Goal: Use online tool/utility: Utilize a website feature to perform a specific function

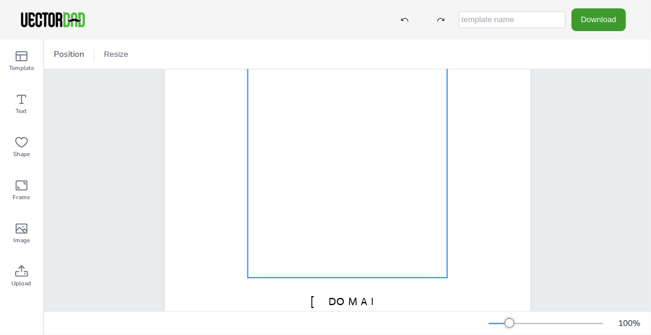
scroll to position [239, 0]
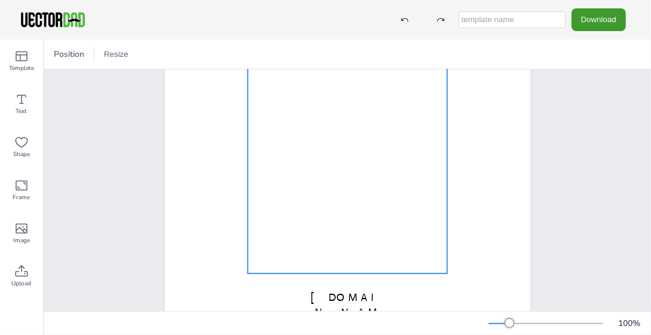
click at [346, 197] on div at bounding box center [348, 94] width 200 height 358
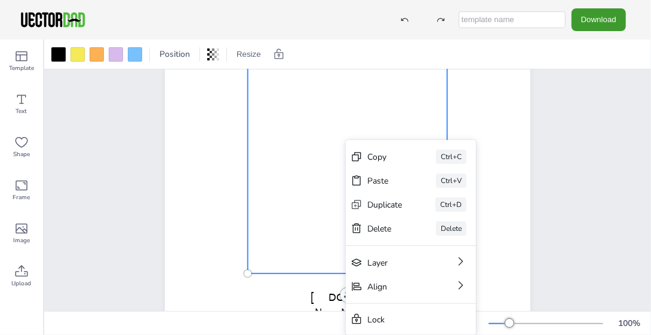
click at [343, 197] on div at bounding box center [348, 94] width 200 height 358
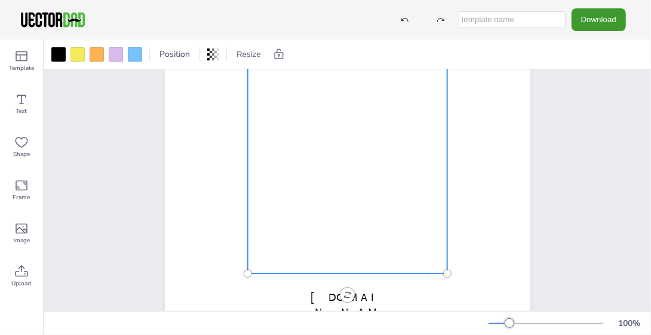
click at [343, 197] on div at bounding box center [348, 94] width 200 height 358
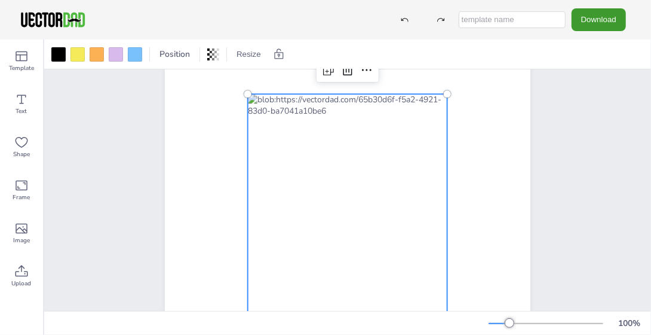
scroll to position [0, 0]
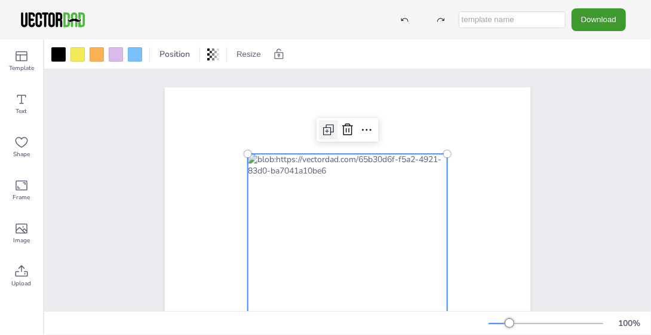
click at [321, 131] on icon at bounding box center [328, 129] width 14 height 14
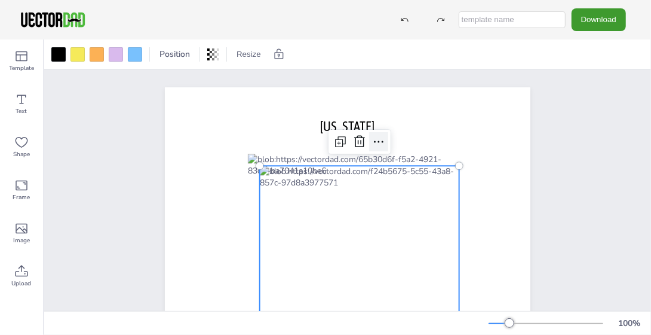
click at [375, 141] on icon at bounding box center [379, 141] width 14 height 14
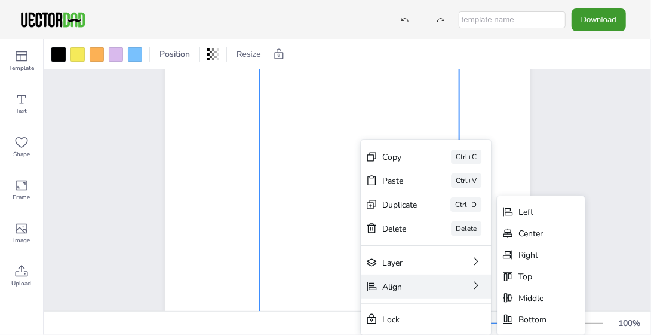
scroll to position [239, 0]
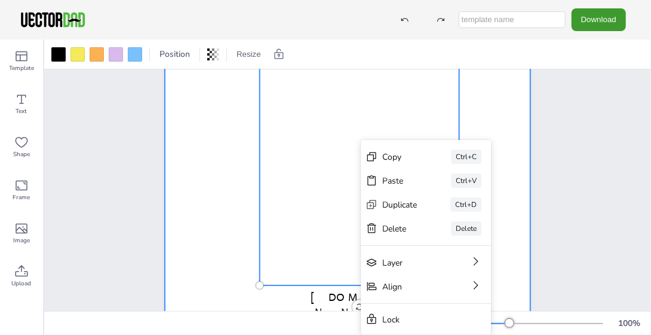
click at [504, 181] on div at bounding box center [348, 84] width 366 height 473
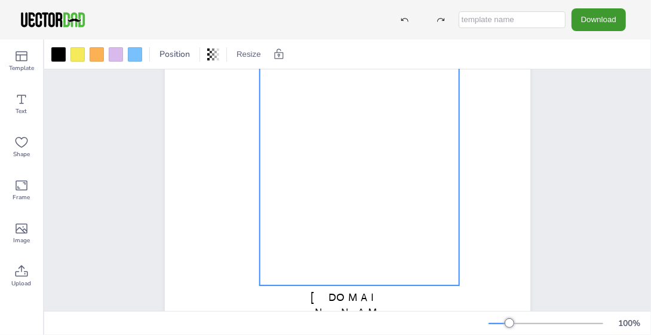
click at [586, 170] on div "[DOMAIN_NAME] [US_STATE]" at bounding box center [347, 84] width 607 height 508
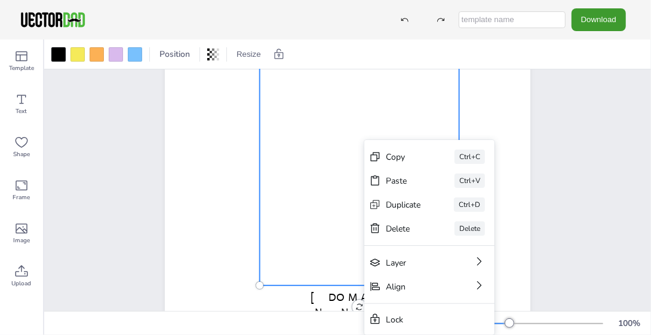
click at [345, 246] on div at bounding box center [360, 106] width 200 height 358
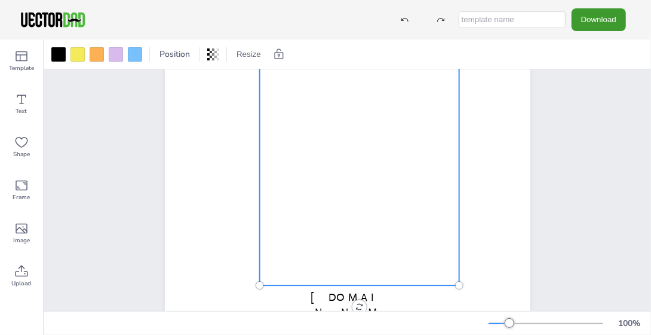
click at [345, 246] on div at bounding box center [360, 106] width 200 height 358
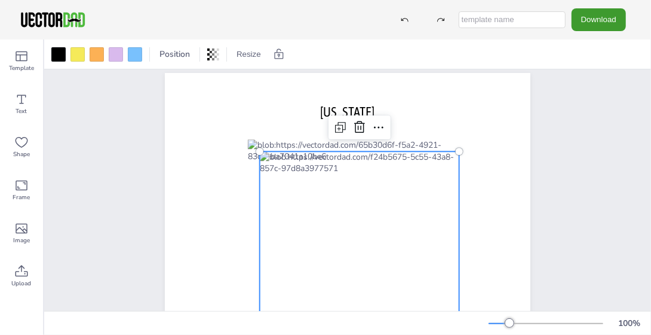
scroll to position [0, 0]
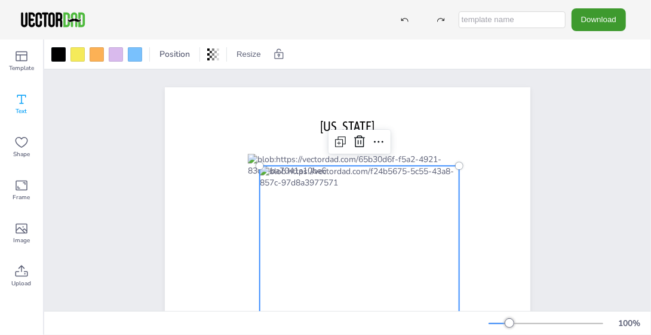
click at [20, 106] on span "Text" at bounding box center [21, 111] width 11 height 10
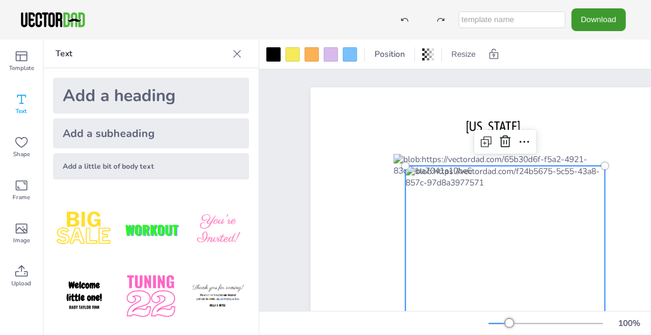
click at [110, 166] on div "Add a little bit of body text" at bounding box center [151, 166] width 196 height 26
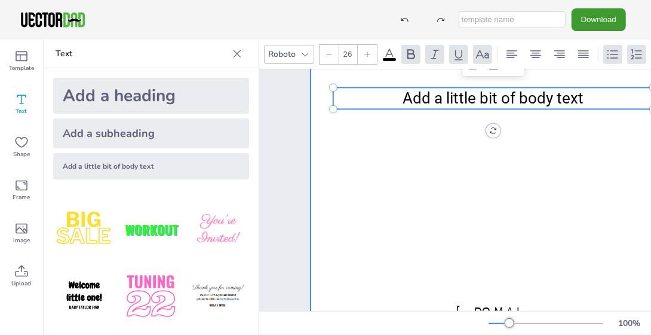
scroll to position [239, 0]
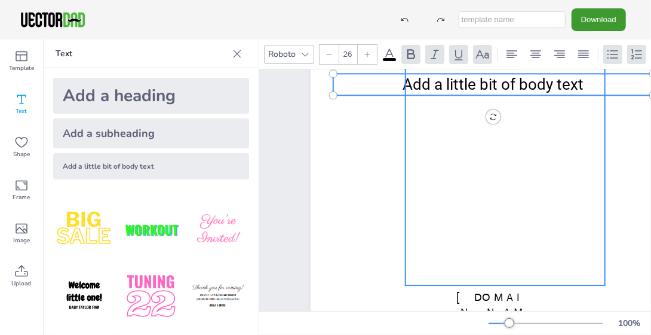
click at [494, 245] on div at bounding box center [506, 106] width 200 height 358
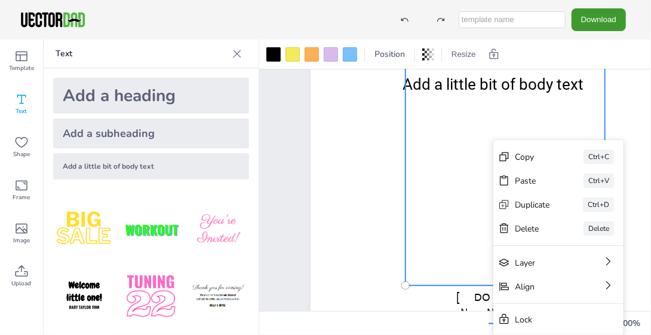
click at [438, 263] on div at bounding box center [506, 106] width 200 height 358
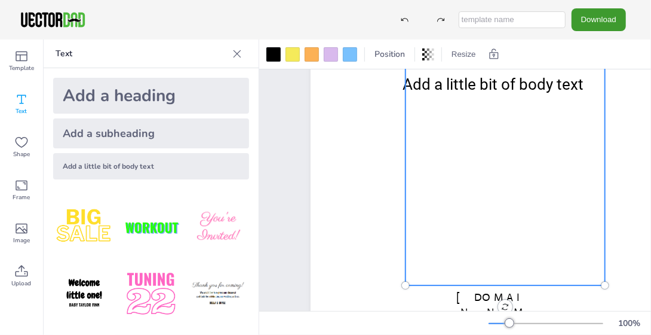
scroll to position [0, 0]
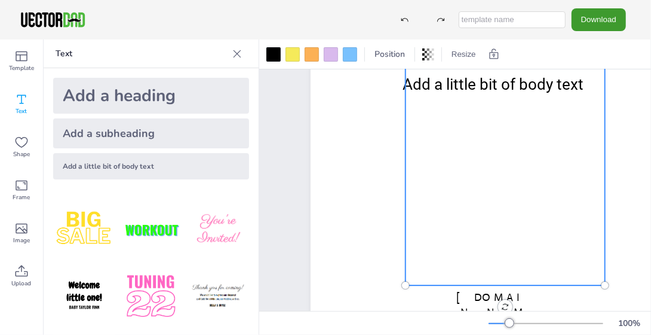
click at [89, 56] on p "Text" at bounding box center [142, 53] width 172 height 29
click at [239, 54] on icon at bounding box center [237, 54] width 12 height 12
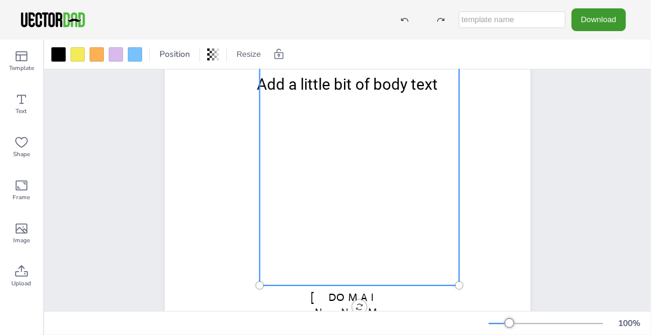
click at [309, 154] on div at bounding box center [360, 106] width 200 height 358
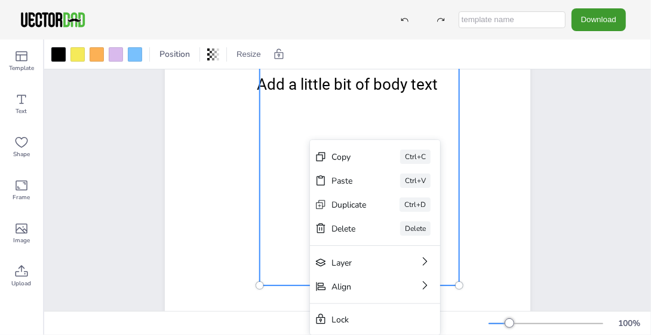
click at [310, 154] on div "Copy Ctrl+C" at bounding box center [375, 157] width 130 height 24
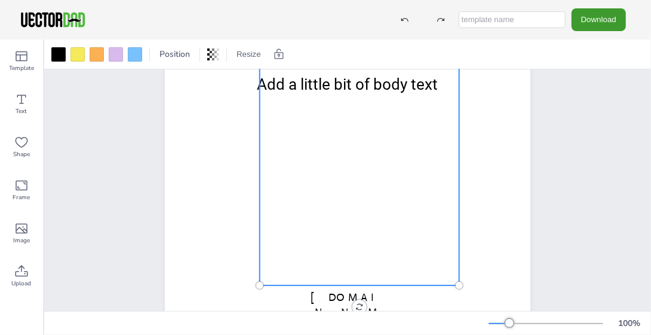
click at [338, 243] on div at bounding box center [360, 106] width 200 height 358
click at [568, 139] on div "[DOMAIN_NAME] [US_STATE] Add a little bit of body text" at bounding box center [348, 84] width 468 height 508
